Goal: Task Accomplishment & Management: Complete application form

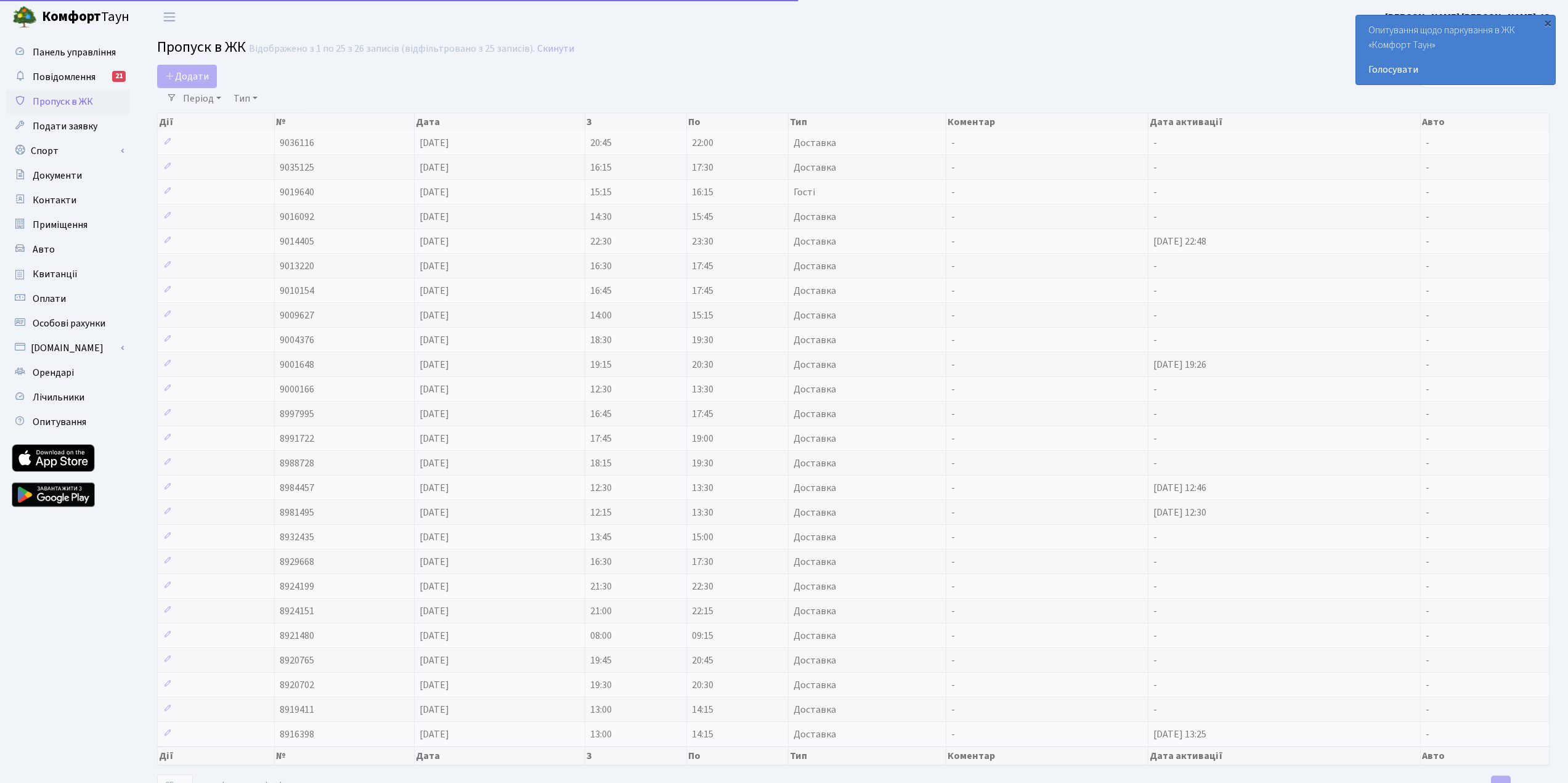
select select "25"
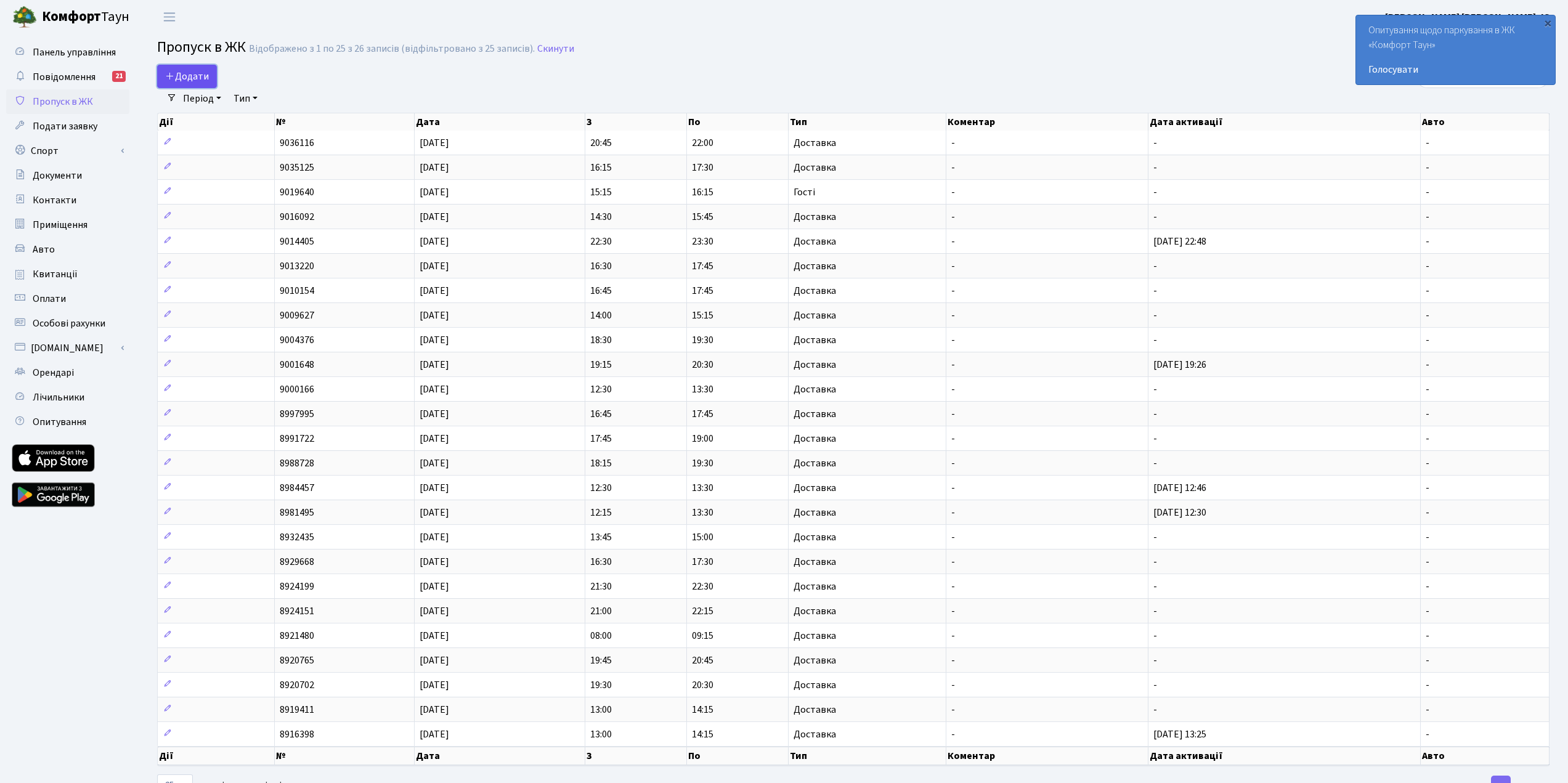
click at [203, 75] on span "Додати" at bounding box center [187, 77] width 44 height 14
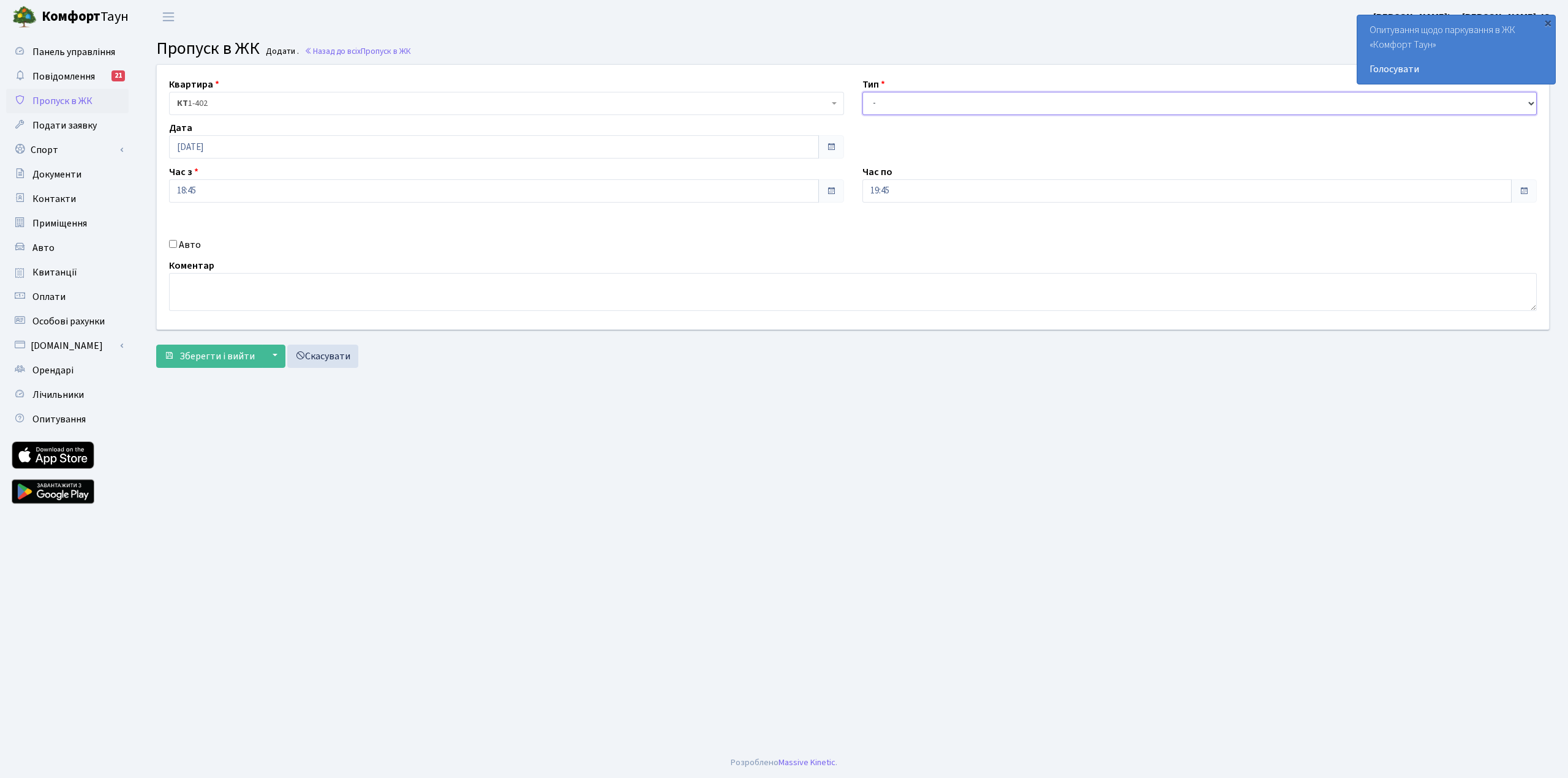
click at [905, 107] on select "- Доставка Таксі Гості Сервіс" at bounding box center [1200, 104] width 675 height 23
select select "1"
click at [862, 92] on select "- Доставка Таксі Гості Сервіс" at bounding box center [1200, 104] width 675 height 23
click at [216, 353] on span "Зберегти і вийти" at bounding box center [217, 356] width 75 height 14
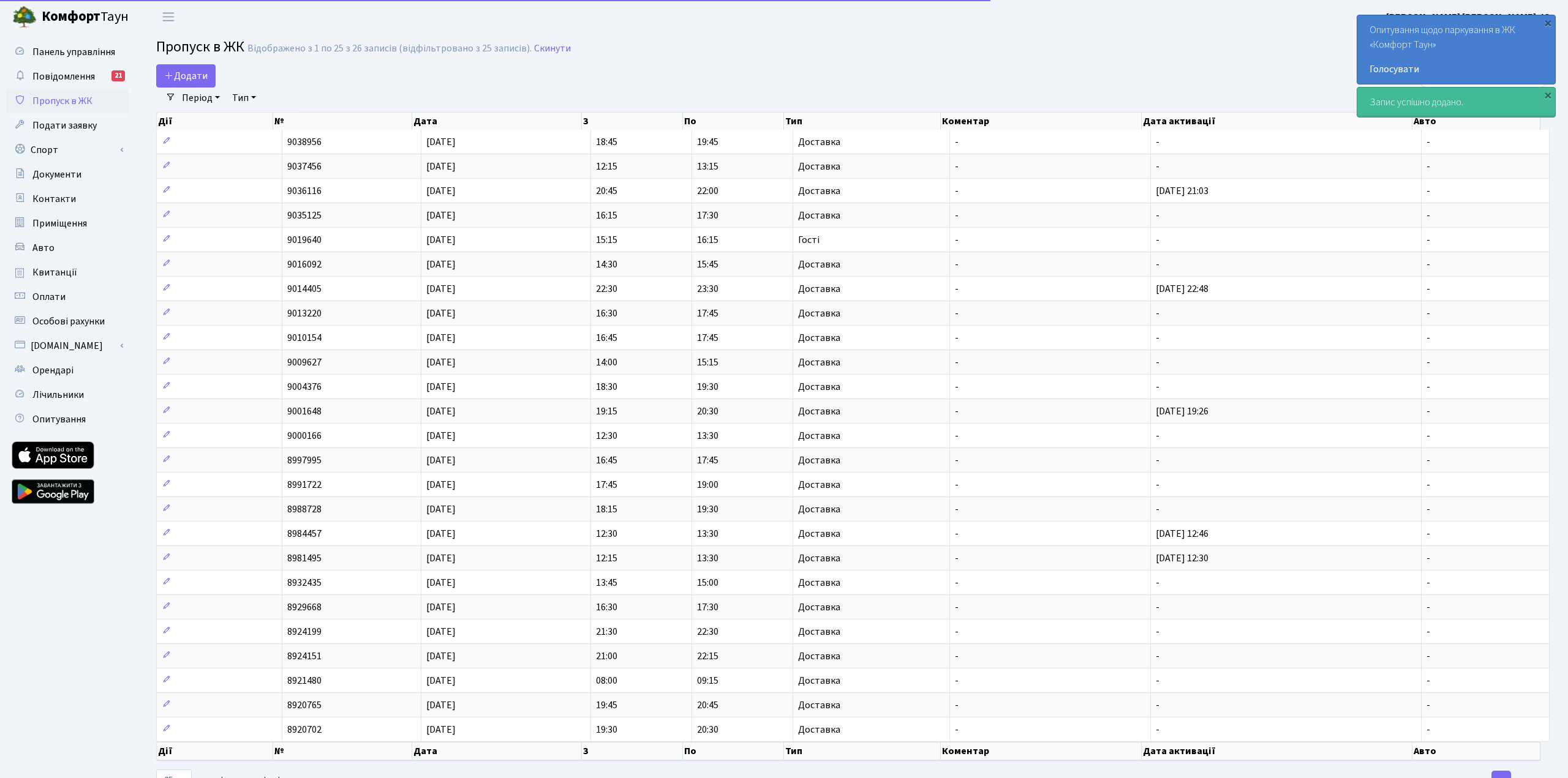
select select "25"
